Goal: Navigation & Orientation: Find specific page/section

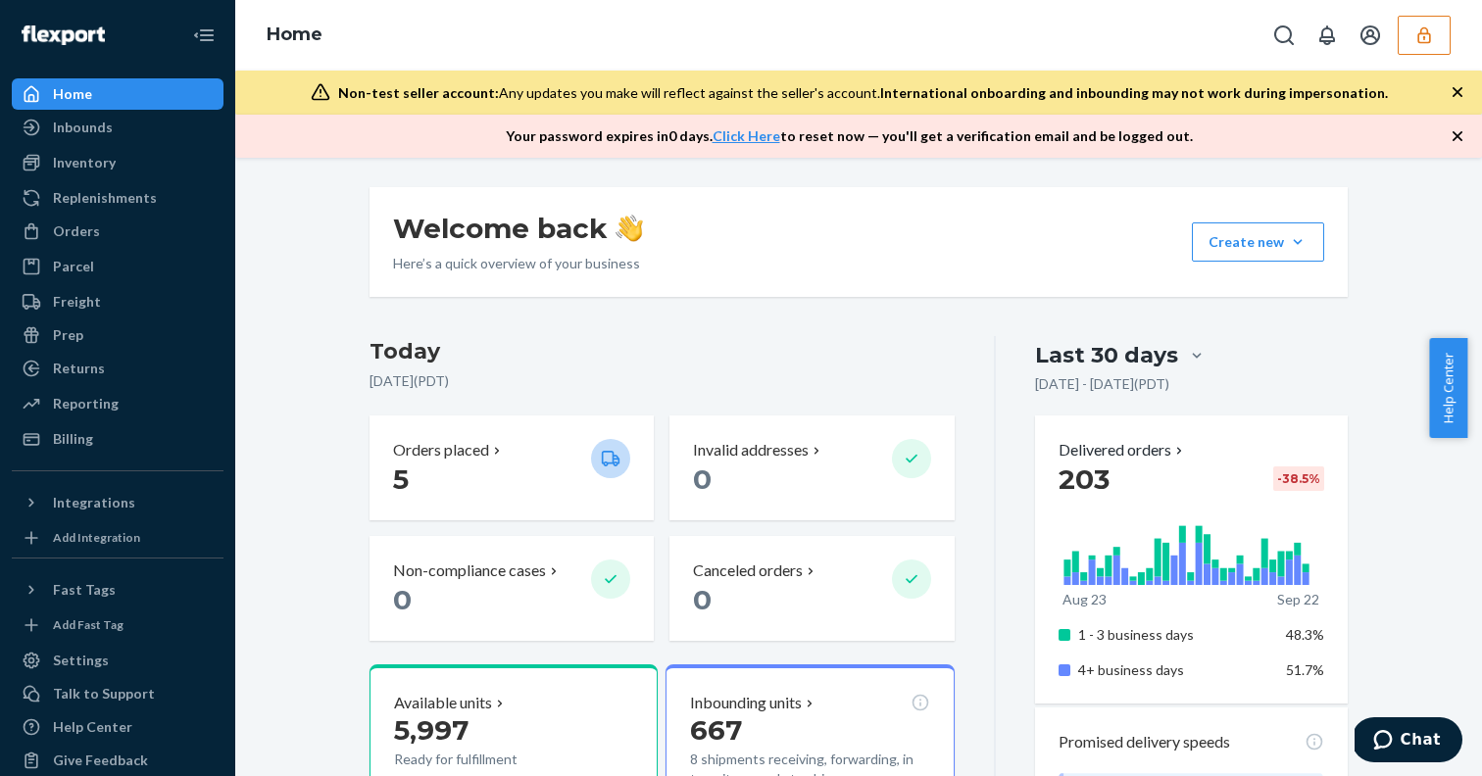
click at [1417, 47] on button "button" at bounding box center [1423, 35] width 53 height 39
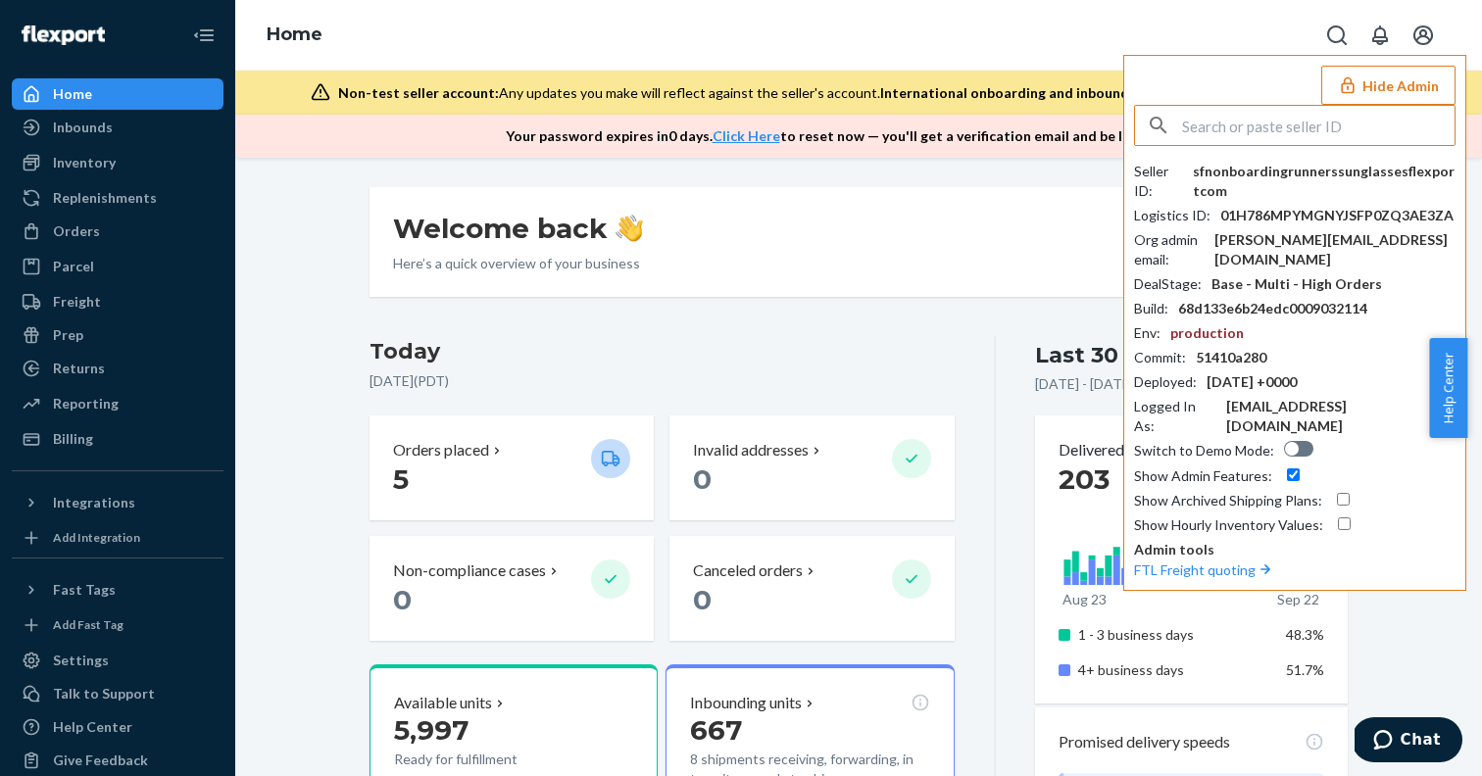
click at [1376, 83] on button "Hide Admin" at bounding box center [1388, 85] width 134 height 39
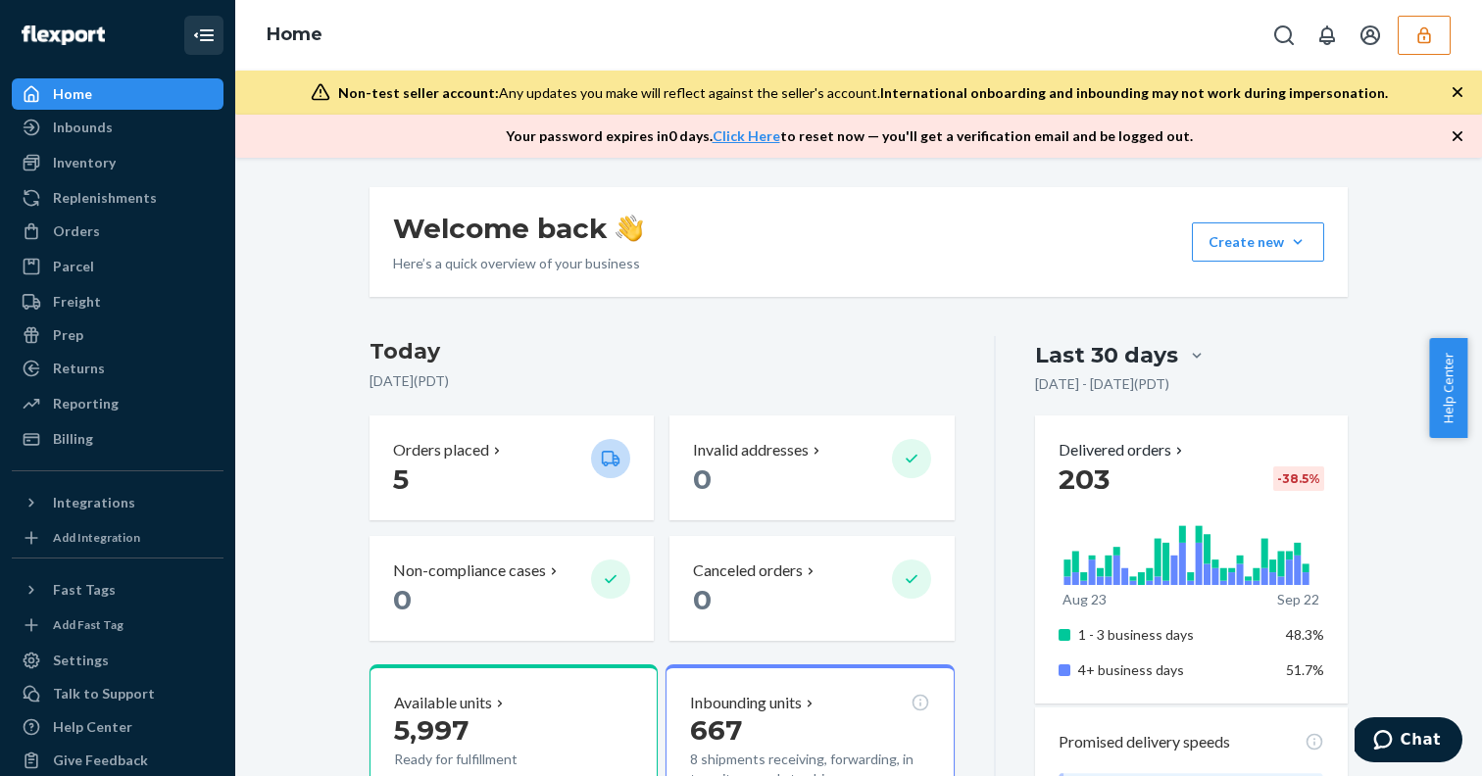
click at [192, 34] on icon "Close Navigation" at bounding box center [204, 36] width 24 height 24
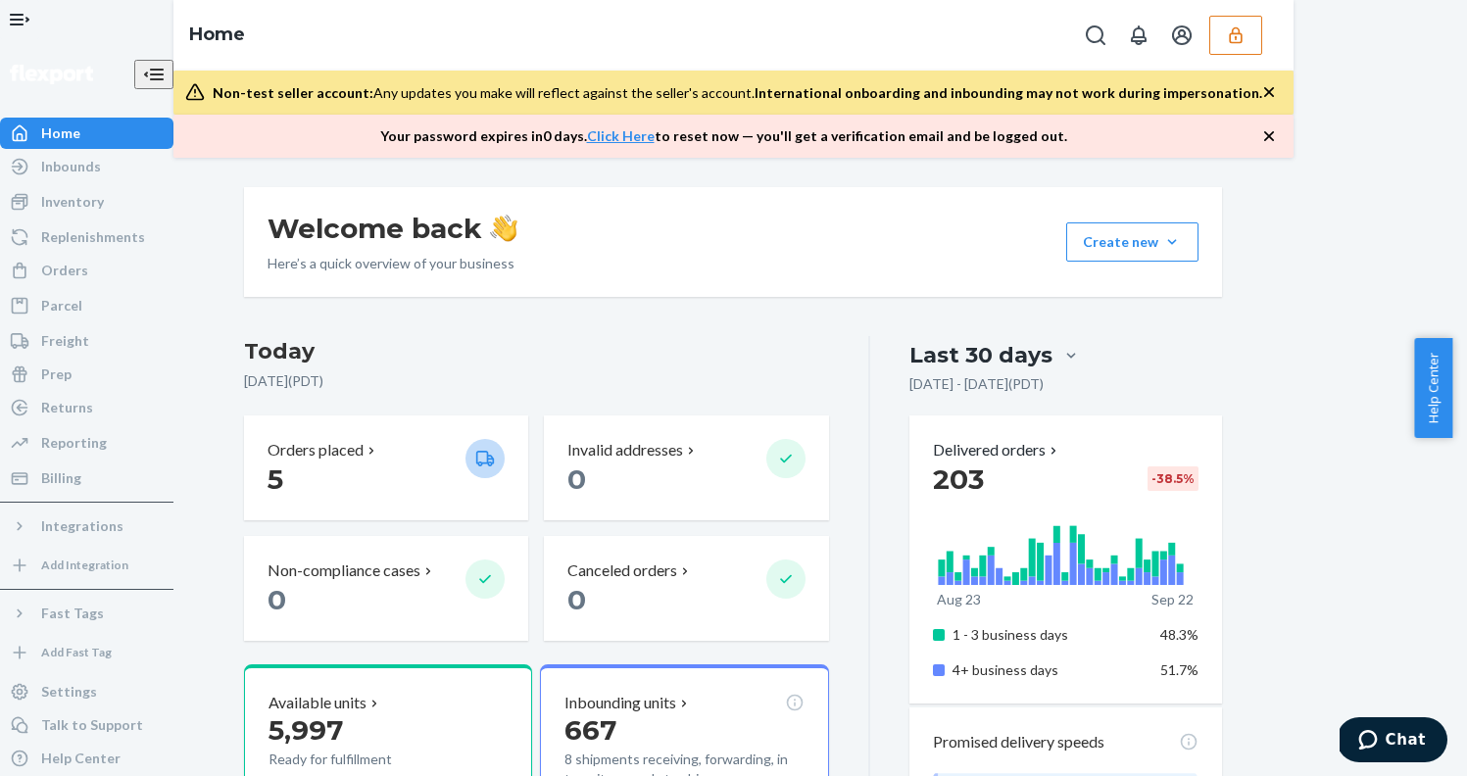
click at [39, 39] on button "Open Navigation" at bounding box center [19, 19] width 39 height 39
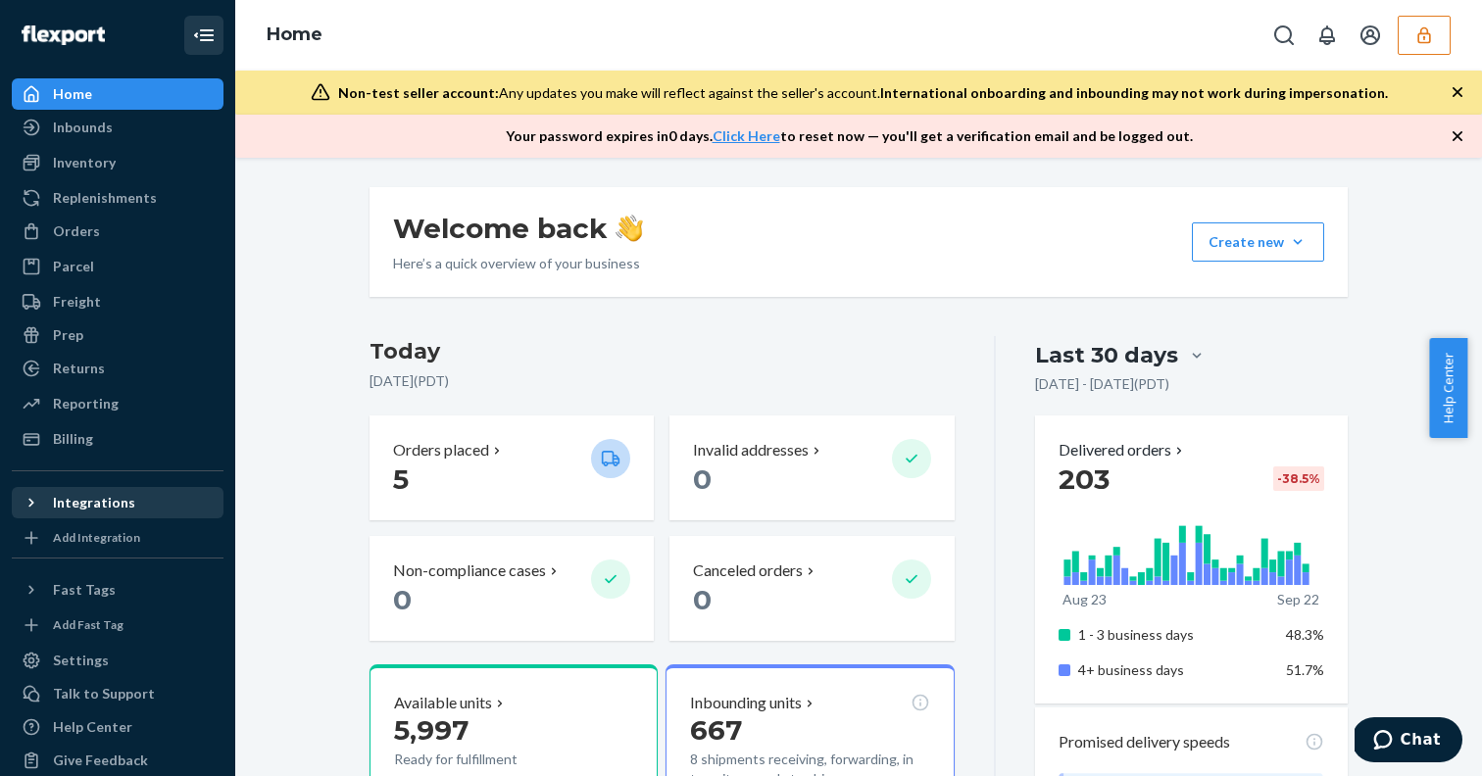
scroll to position [24, 0]
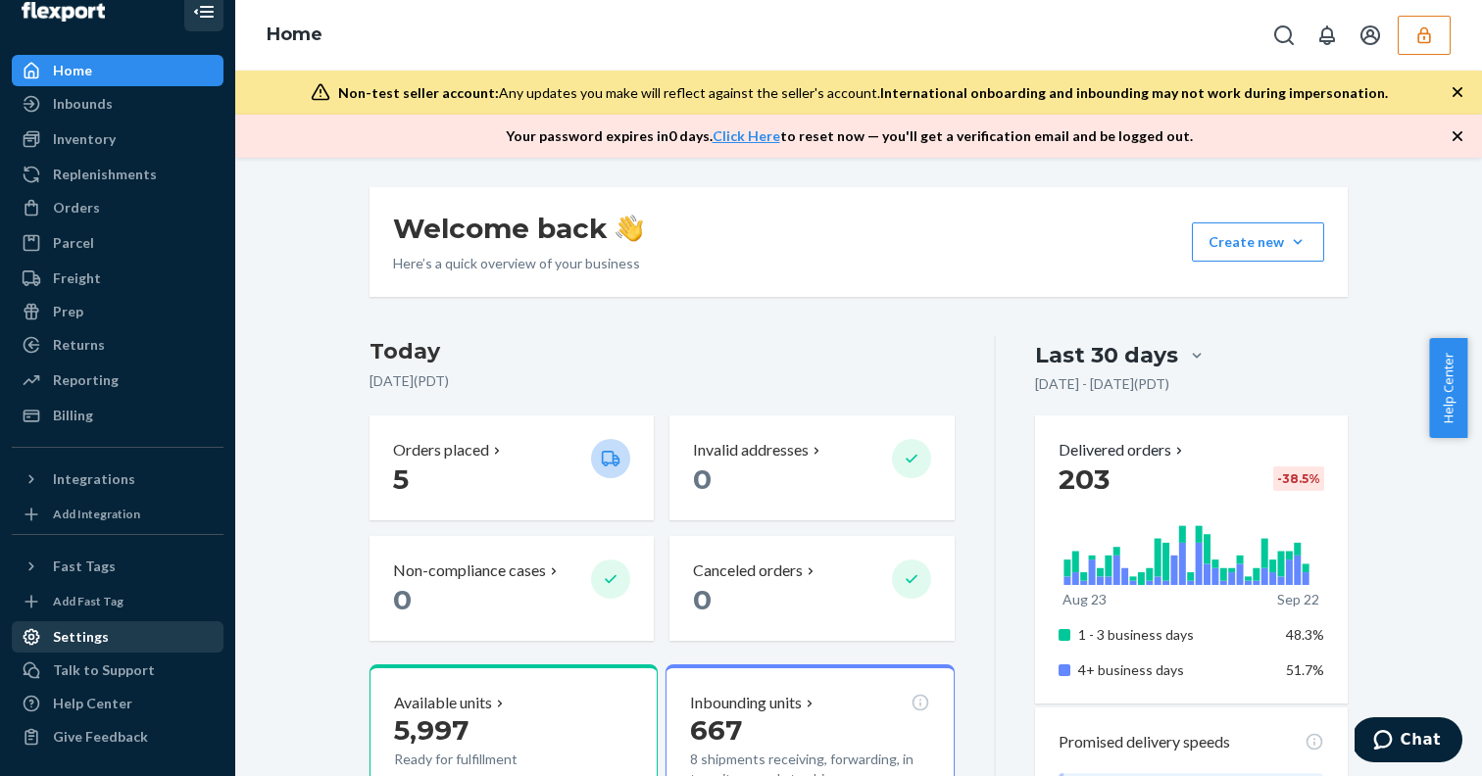
click at [87, 628] on div "Settings" at bounding box center [81, 637] width 56 height 20
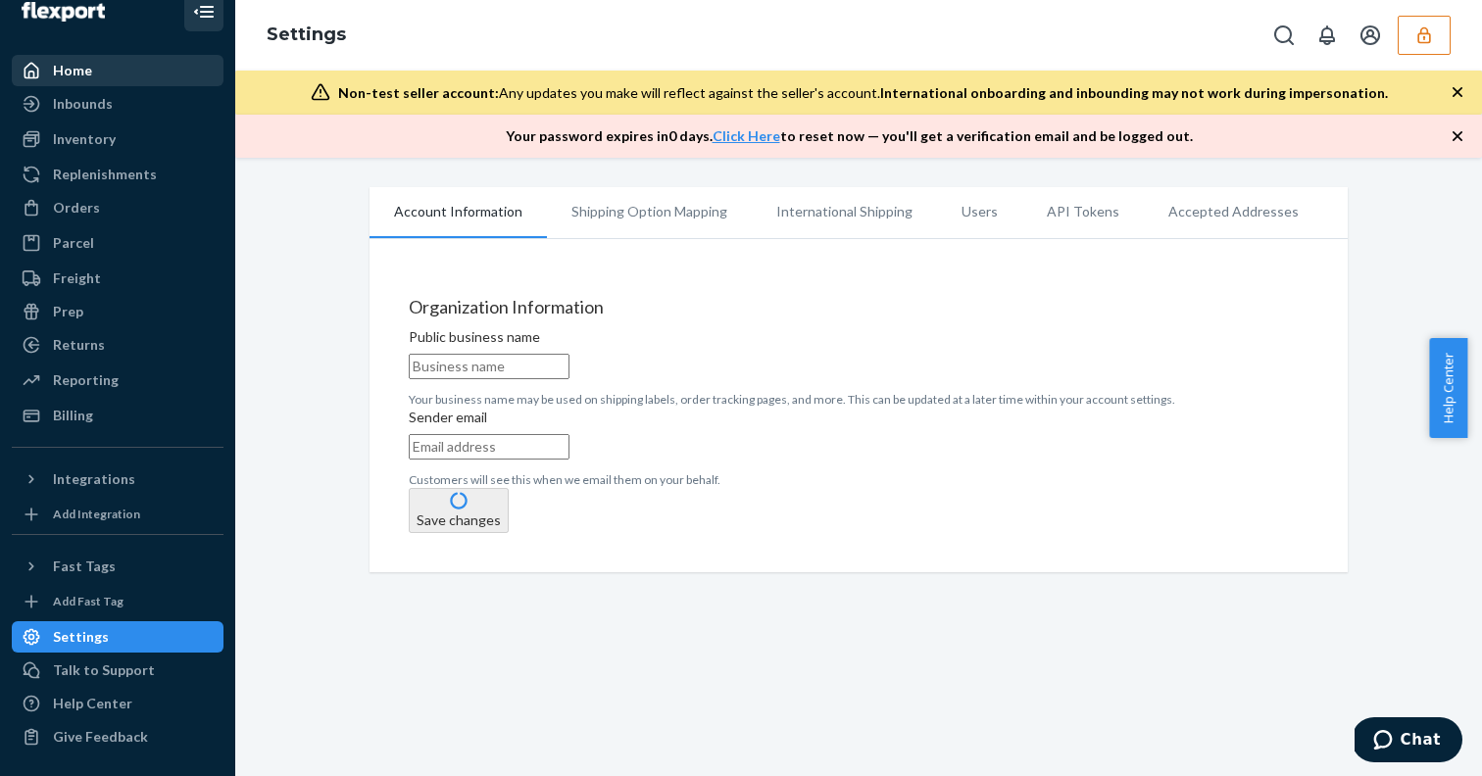
click at [121, 75] on div "Home" at bounding box center [118, 70] width 208 height 27
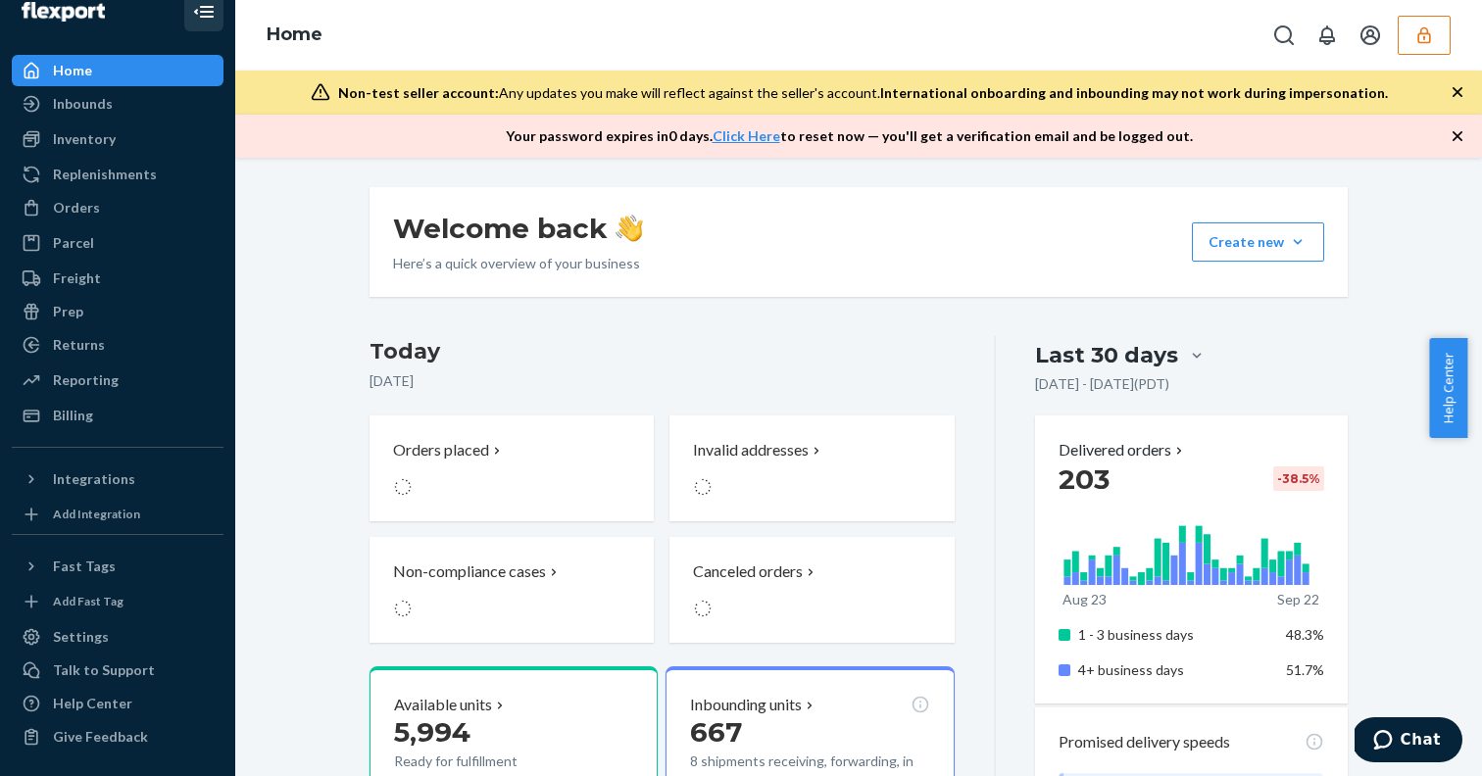
click at [1414, 36] on icon "button" at bounding box center [1424, 35] width 20 height 20
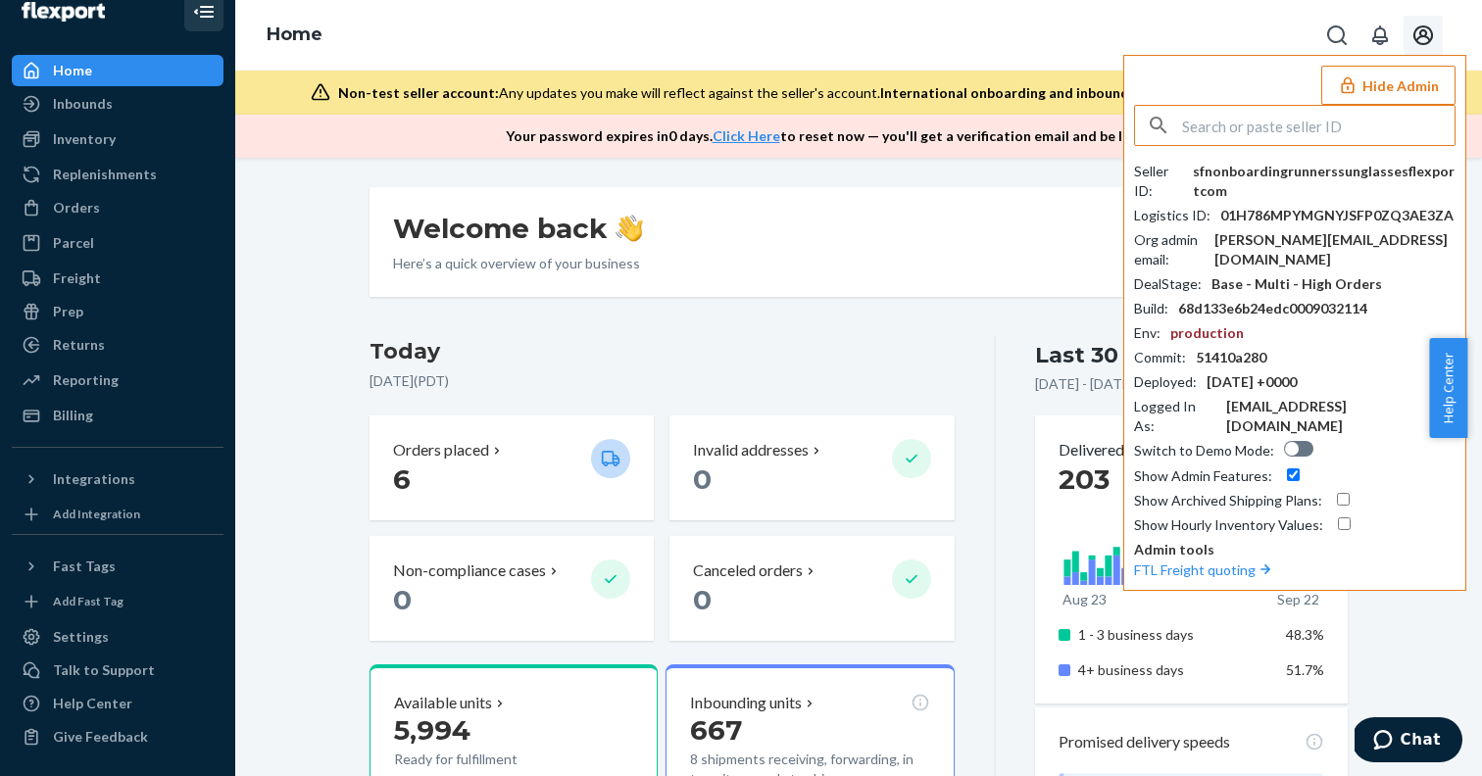
click at [1426, 40] on icon "Open account menu" at bounding box center [1423, 36] width 24 height 24
click at [1384, 27] on div "Settings" at bounding box center [1415, 18] width 63 height 20
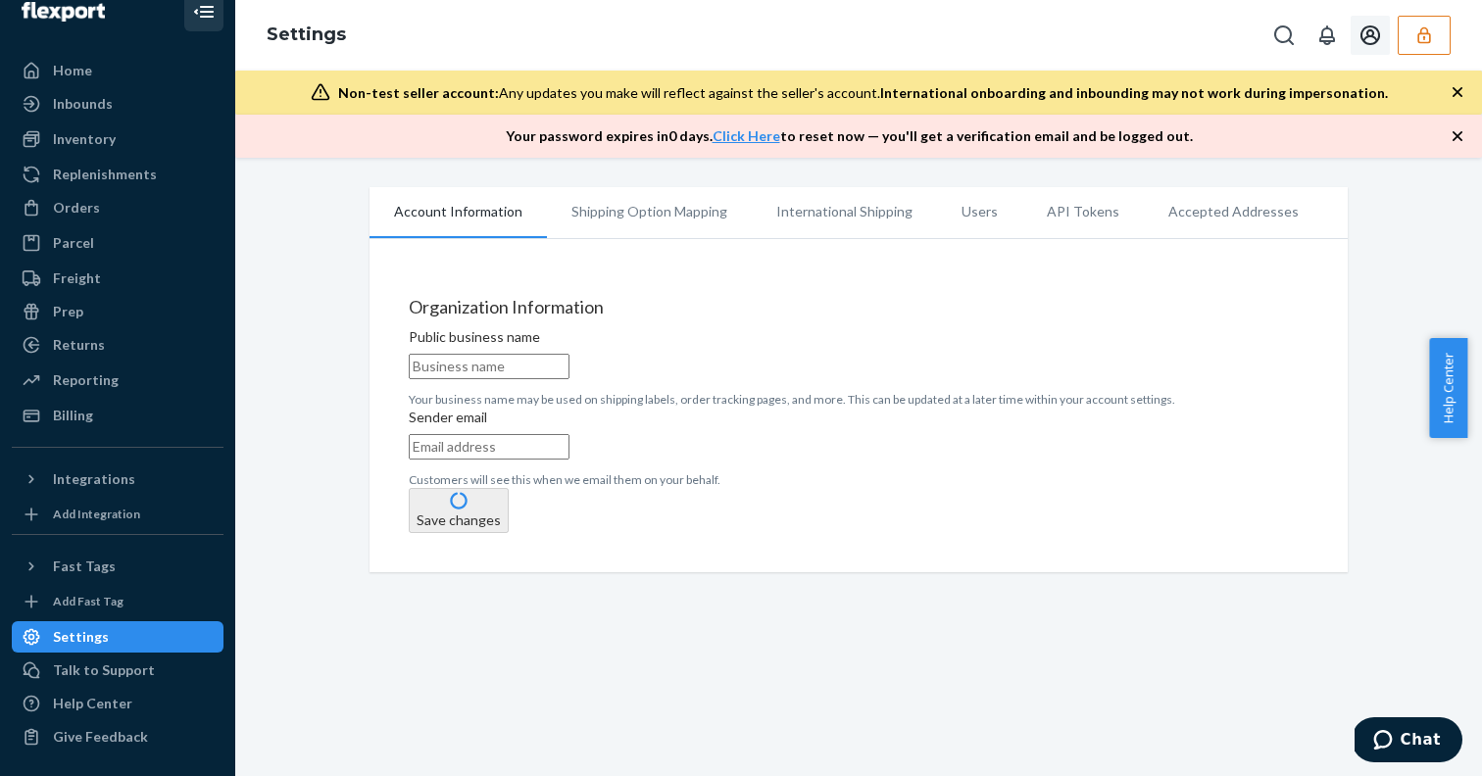
click at [1371, 35] on icon "Open account menu" at bounding box center [1370, 35] width 20 height 20
click at [1410, 19] on button "button" at bounding box center [1423, 35] width 53 height 39
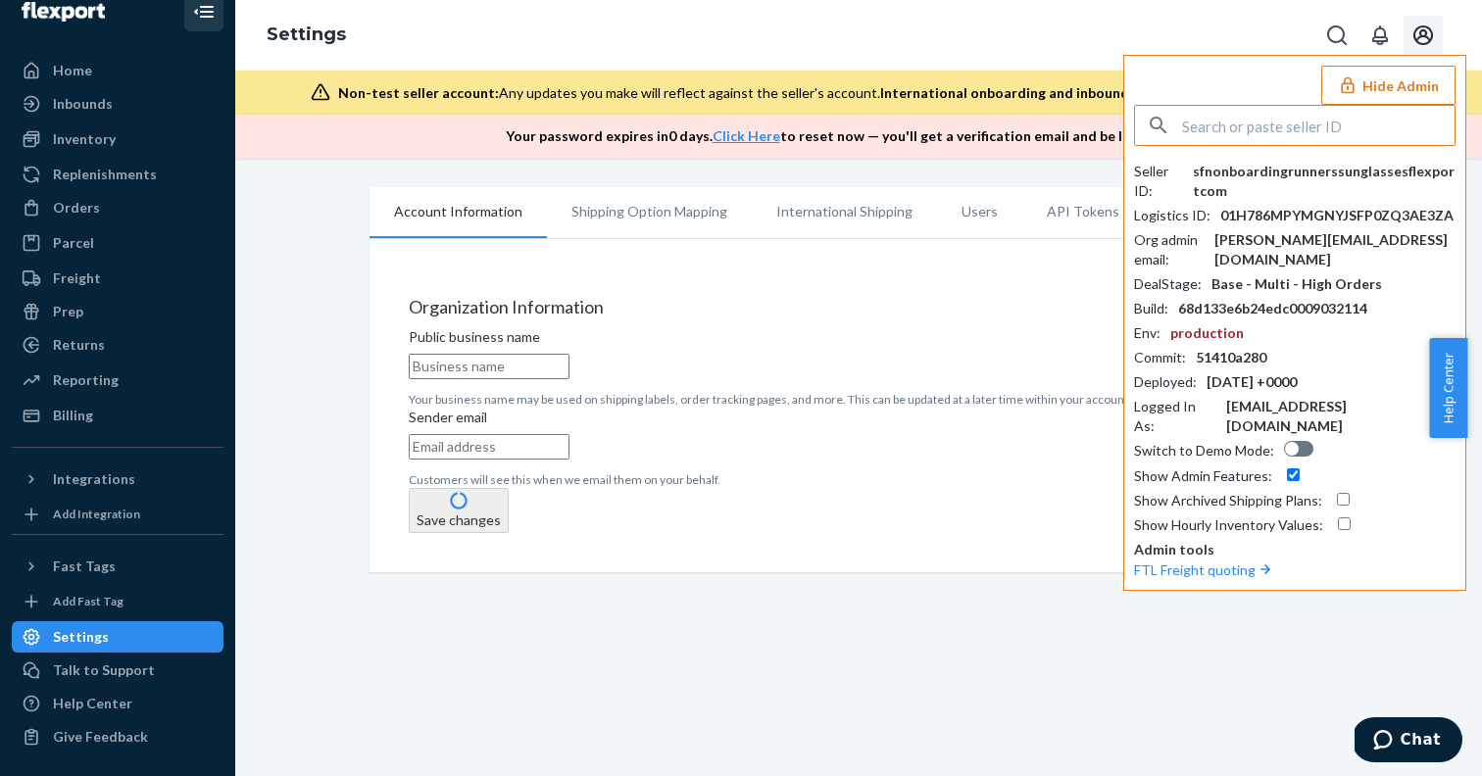
click at [1411, 83] on button "Hide Admin" at bounding box center [1388, 85] width 134 height 39
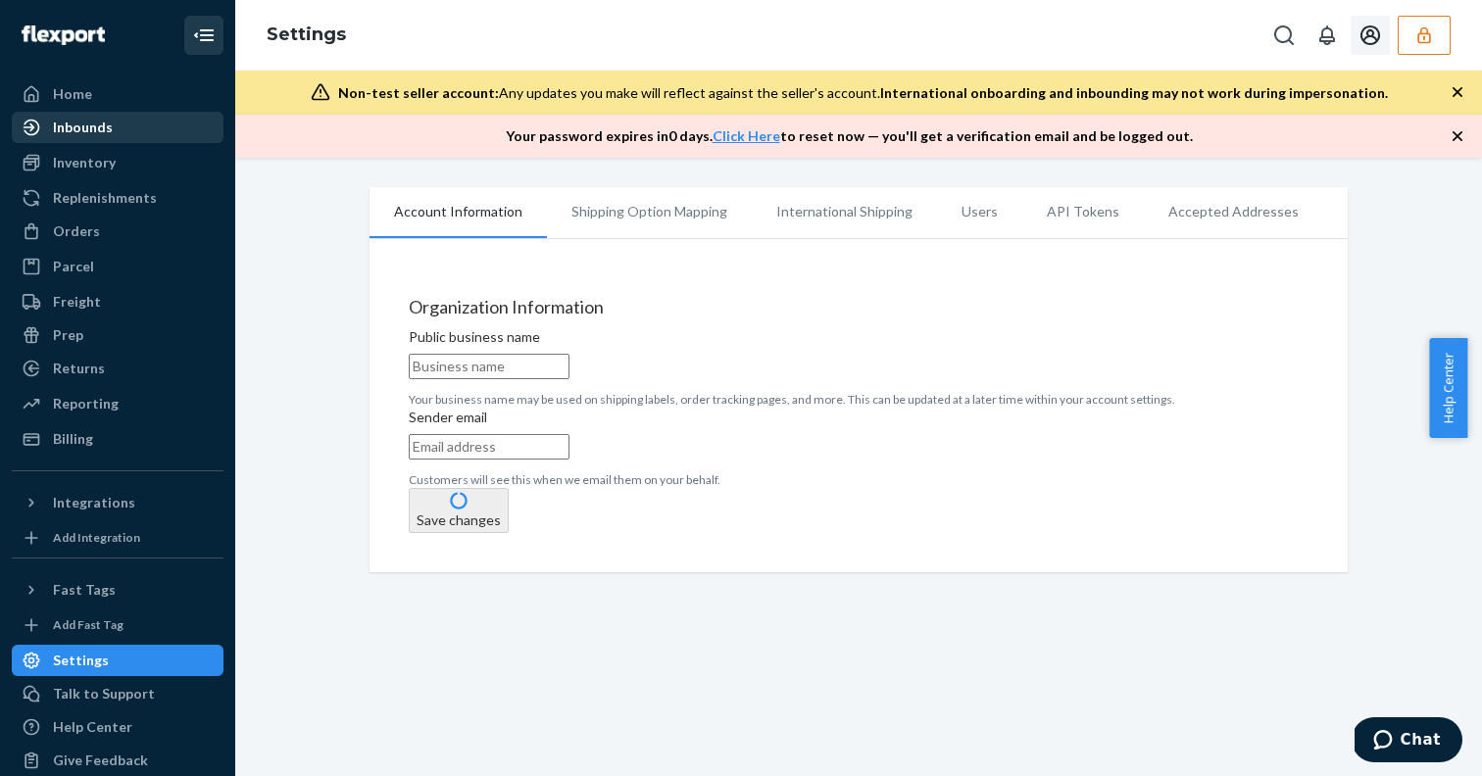
click at [73, 113] on link "Inbounds" at bounding box center [118, 127] width 212 height 31
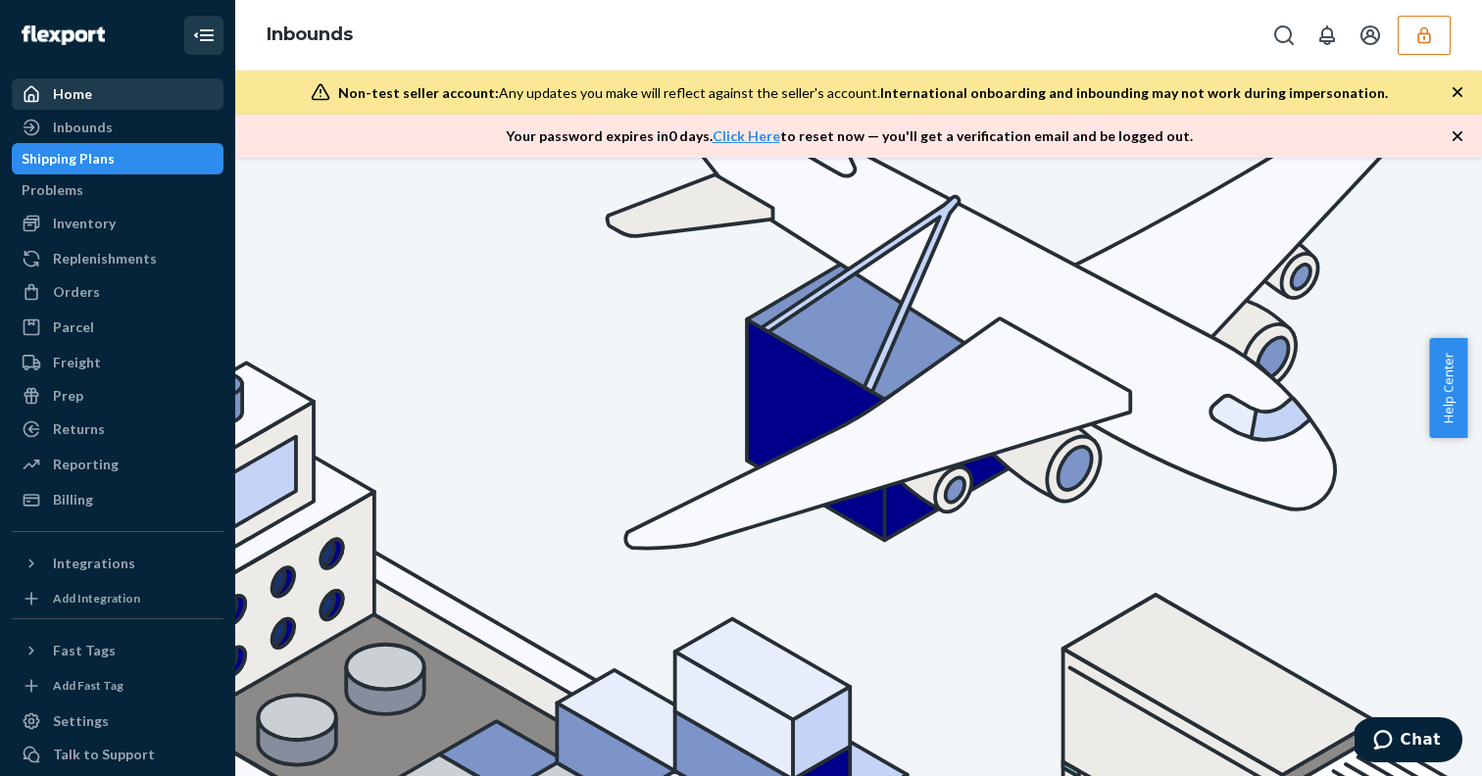
click at [64, 88] on div "Home" at bounding box center [72, 94] width 39 height 20
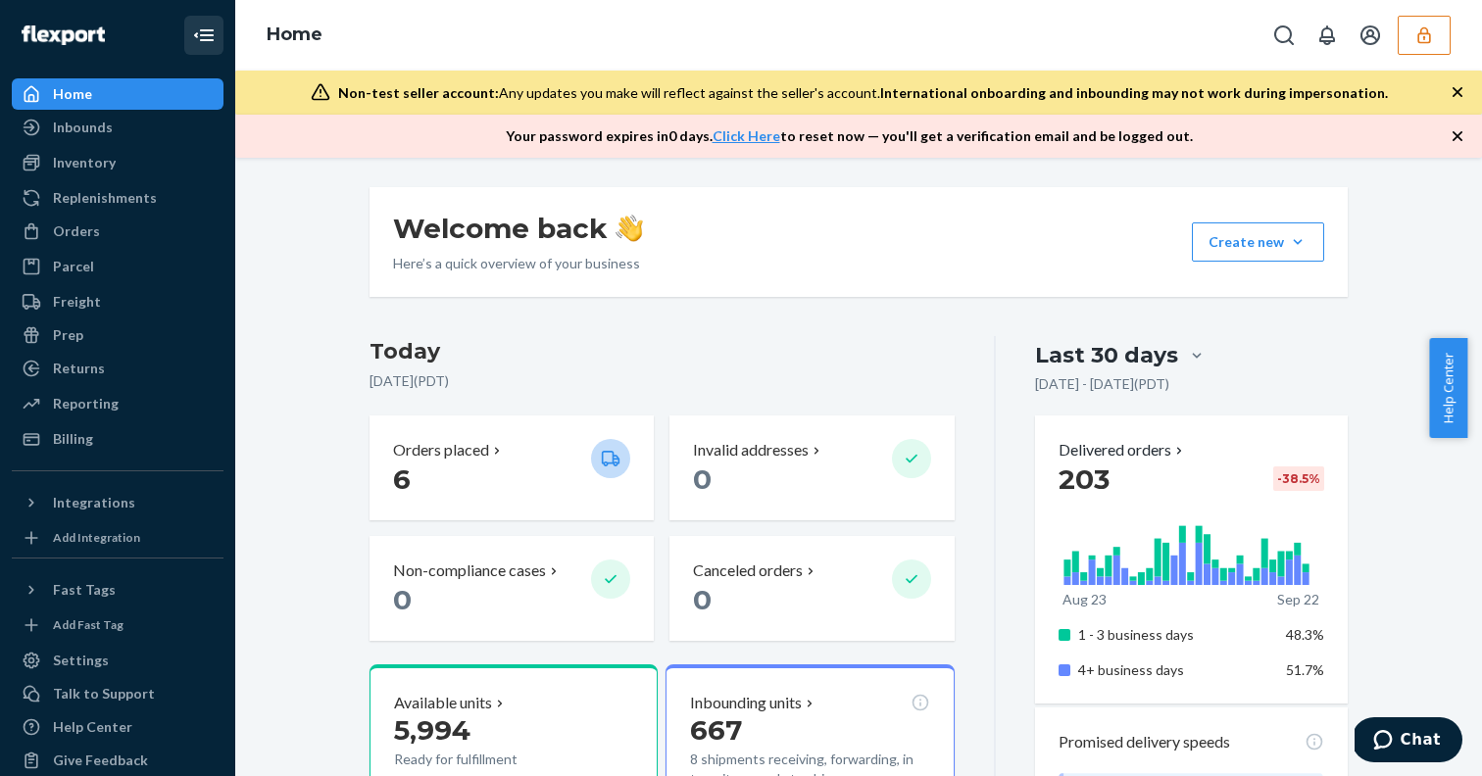
scroll to position [24, 0]
